Goal: Book appointment/travel/reservation

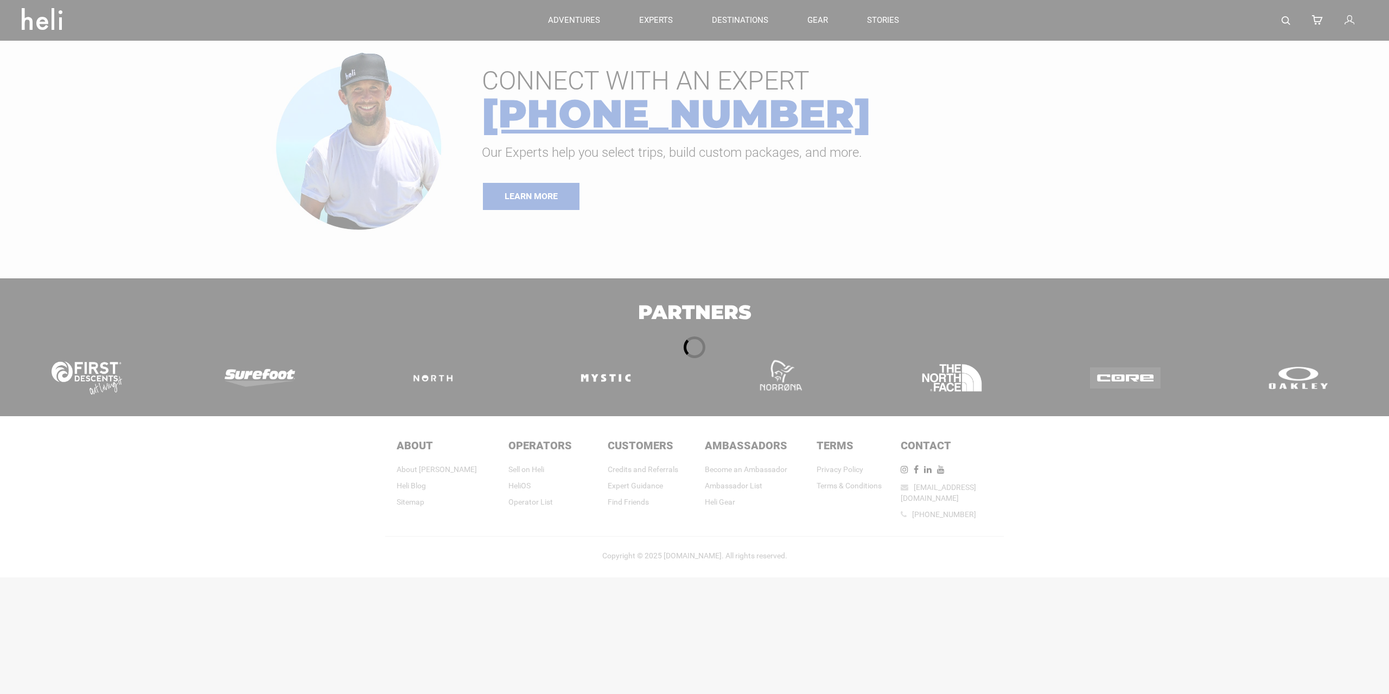
type input "Heli Skiing"
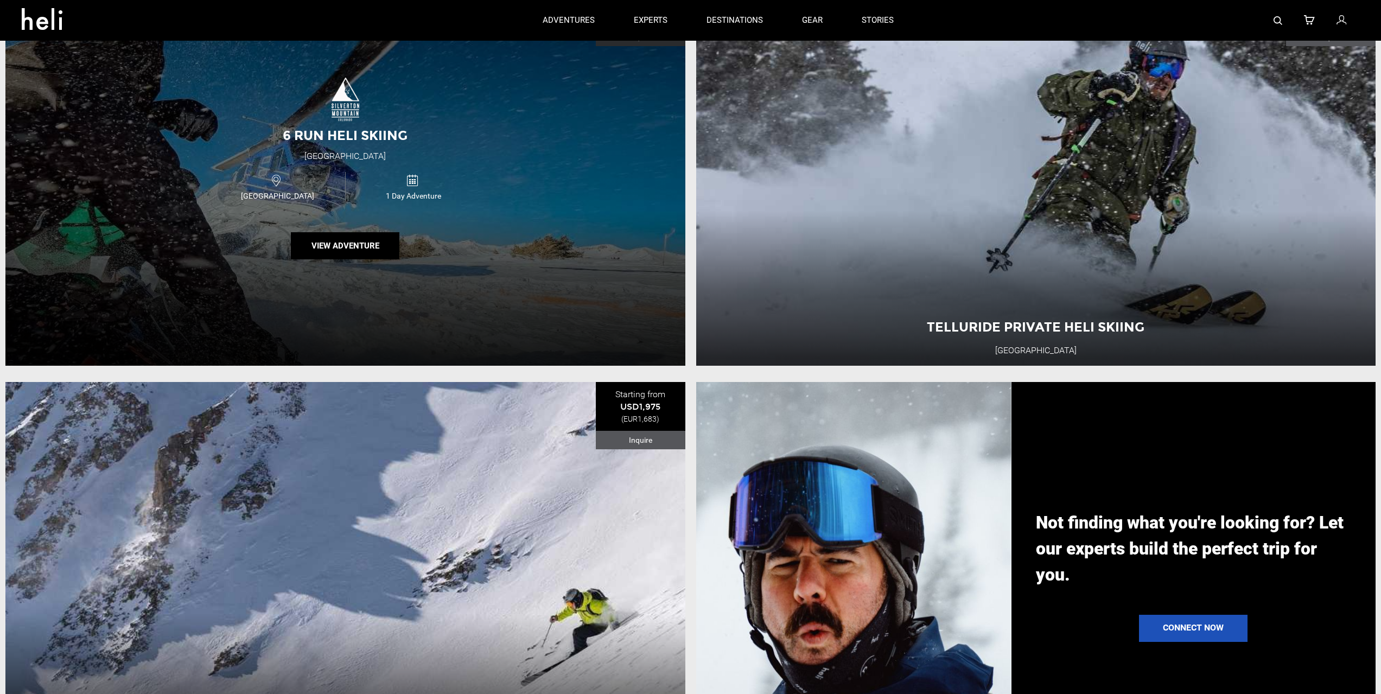
scroll to position [977, 0]
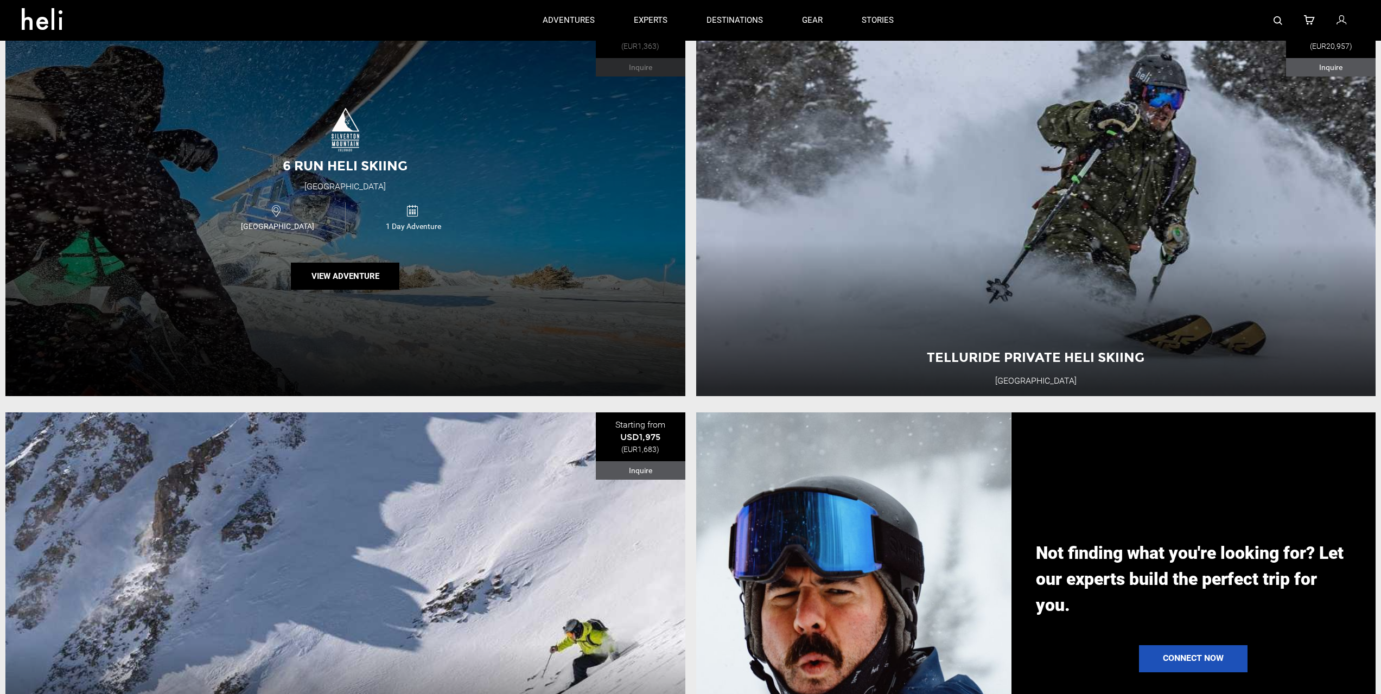
click at [542, 266] on div "6 Run Heli Skiing [GEOGRAPHIC_DATA] [GEOGRAPHIC_DATA] 1 Day Adventure View Adve…" at bounding box center [345, 203] width 680 height 387
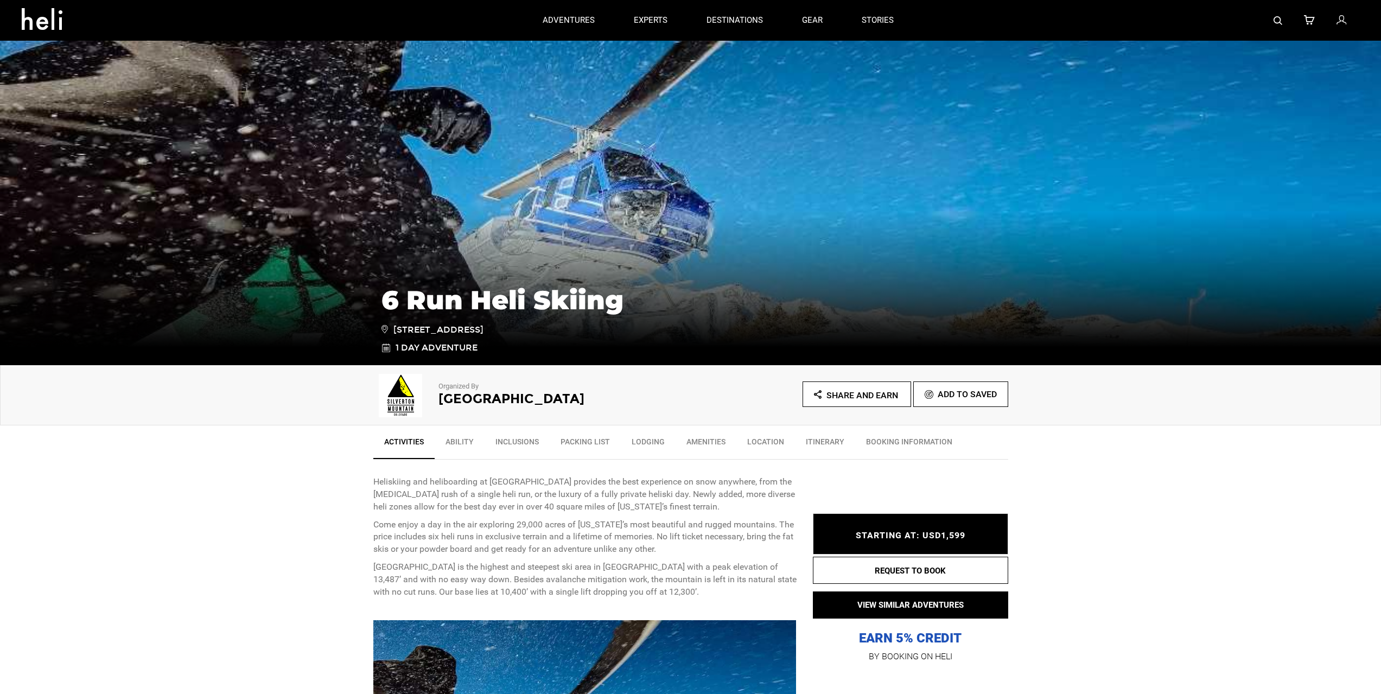
type input "Heli Skiing"
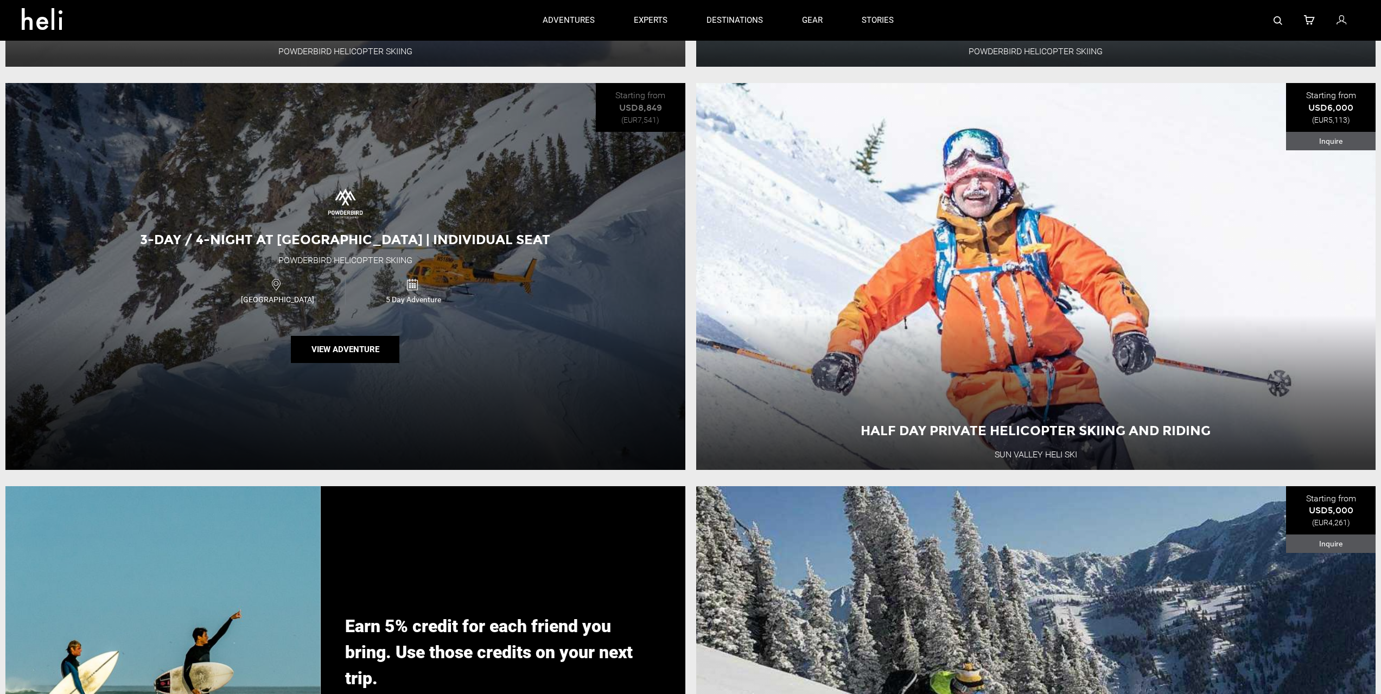
scroll to position [2496, 0]
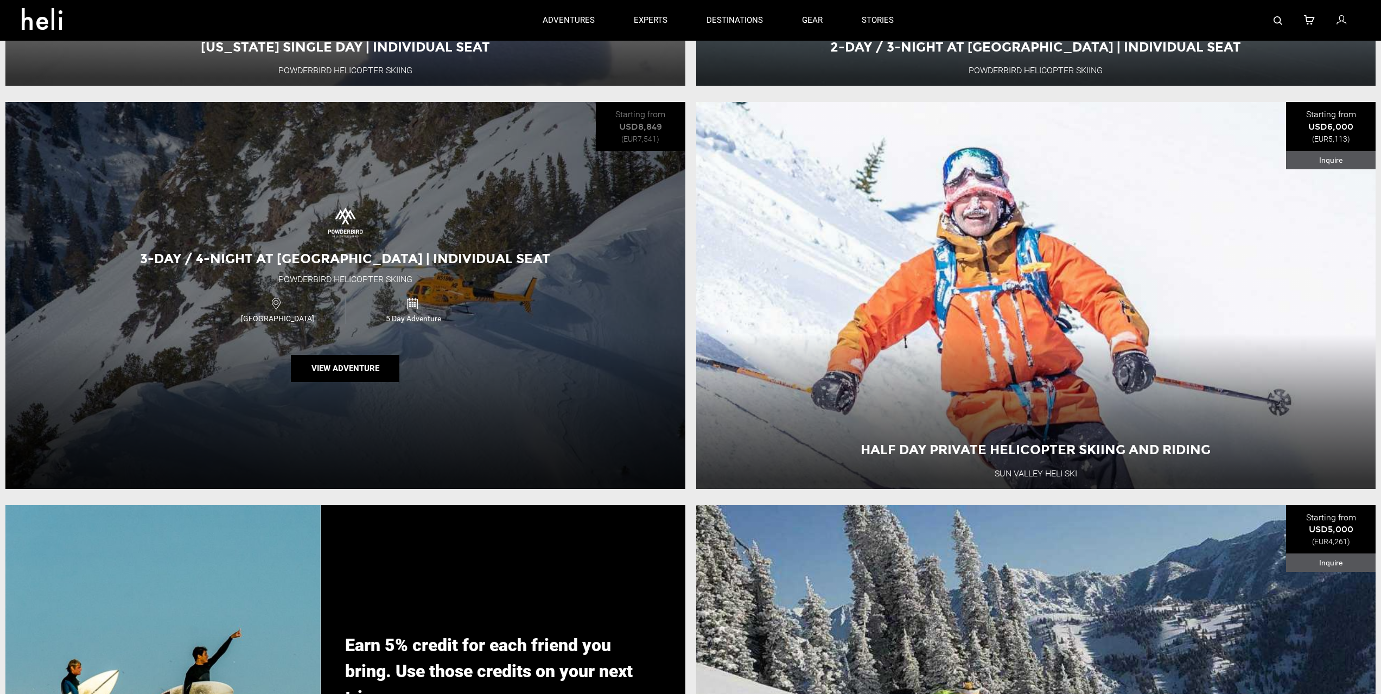
click at [600, 358] on div "3-Day / 4-Night at [GEOGRAPHIC_DATA] | Individual Seat Powderbird Helicopter Sk…" at bounding box center [345, 295] width 680 height 387
